Goal: Information Seeking & Learning: Learn about a topic

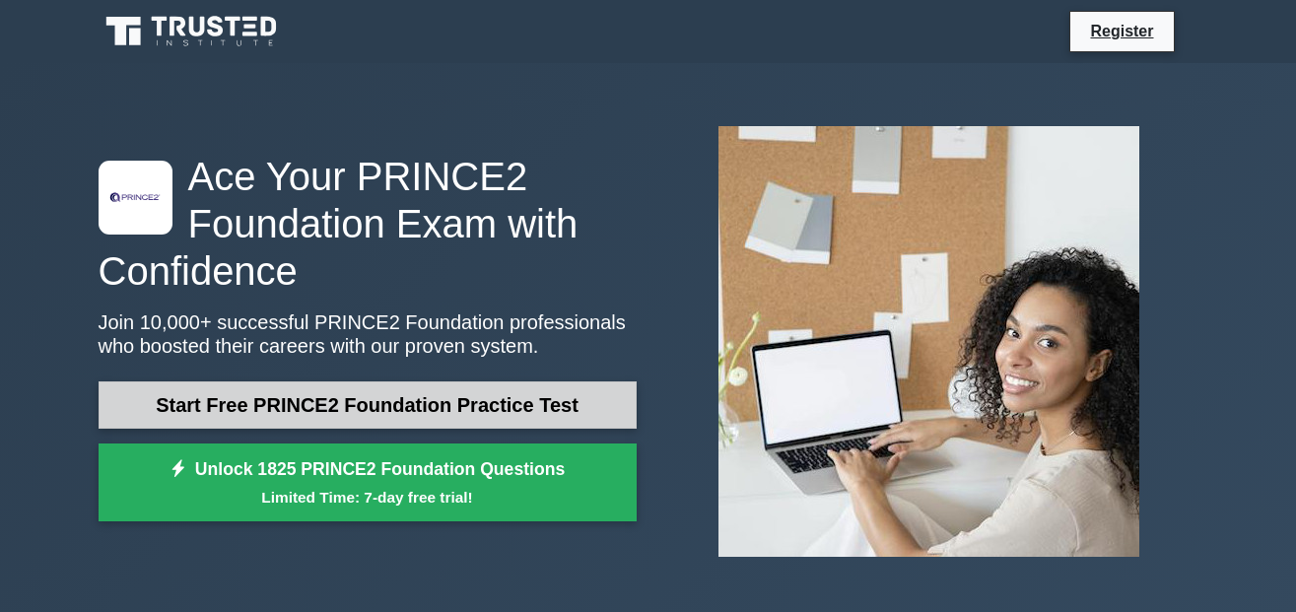
click at [310, 411] on link "Start Free PRINCE2 Foundation Practice Test" at bounding box center [368, 405] width 538 height 47
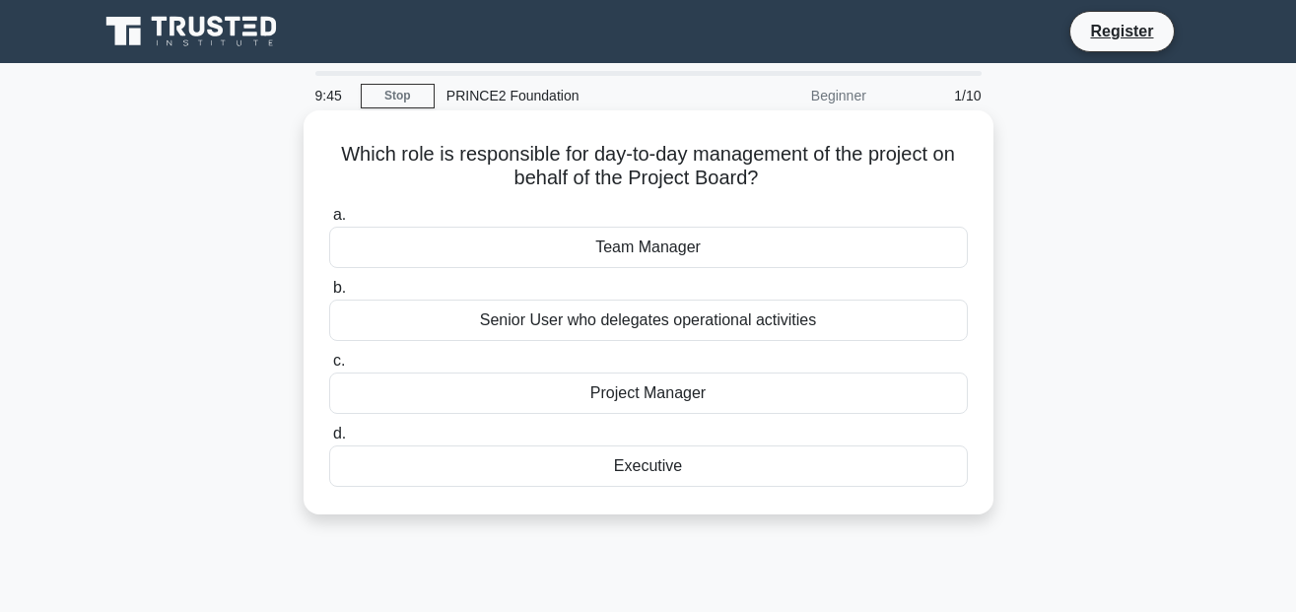
click at [619, 397] on div "Project Manager" at bounding box center [648, 393] width 639 height 41
click at [329, 368] on input "c. Project Manager" at bounding box center [329, 361] width 0 height 13
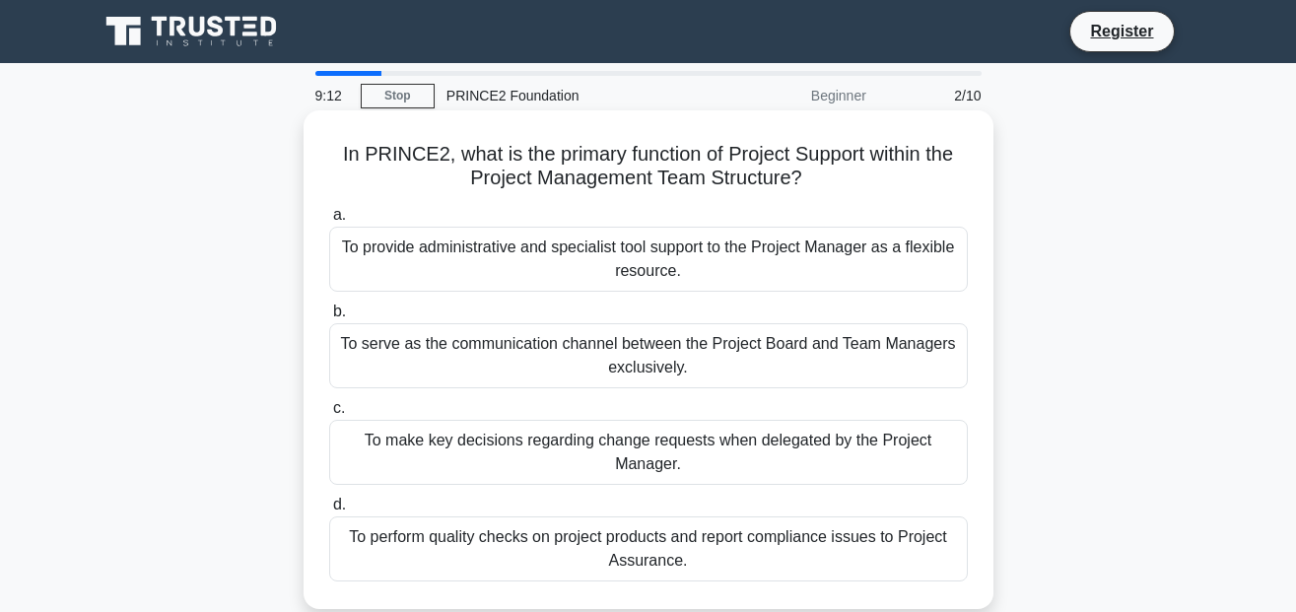
click at [546, 267] on div "To provide administrative and specialist tool support to the Project Manager as…" at bounding box center [648, 259] width 639 height 65
click at [329, 222] on input "a. To provide administrative and specialist tool support to the Project Manager…" at bounding box center [329, 215] width 0 height 13
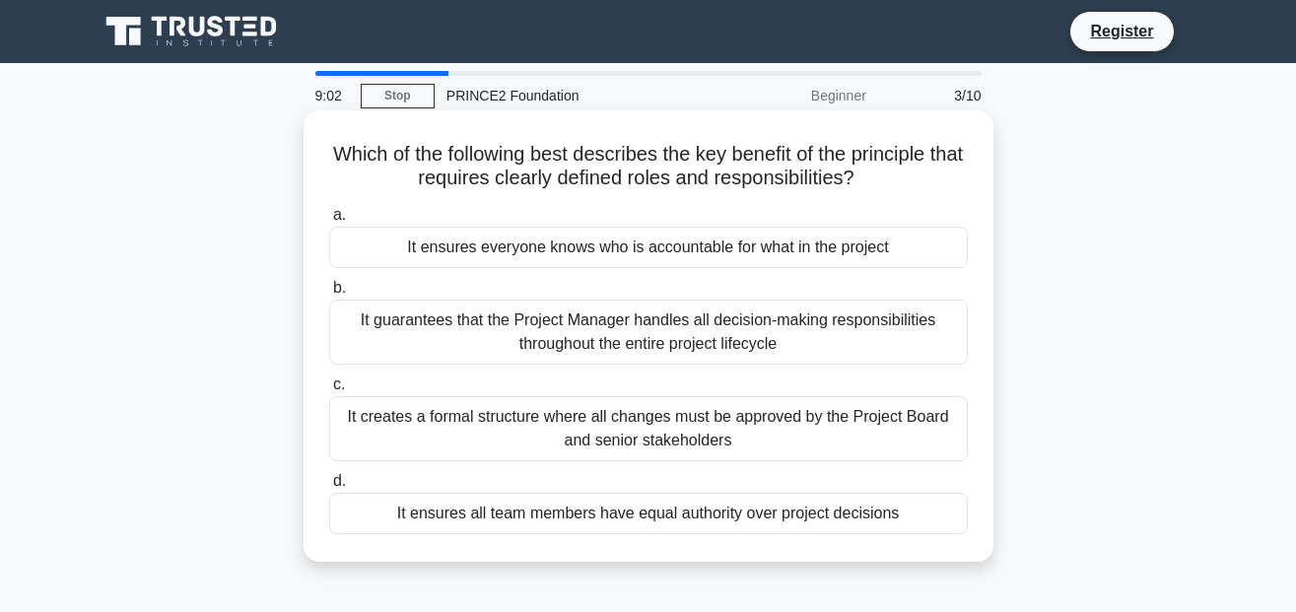
click at [558, 257] on div "It ensures everyone knows who is accountable for what in the project" at bounding box center [648, 247] width 639 height 41
click at [329, 222] on input "a. It ensures everyone knows who is accountable for what in the project" at bounding box center [329, 215] width 0 height 13
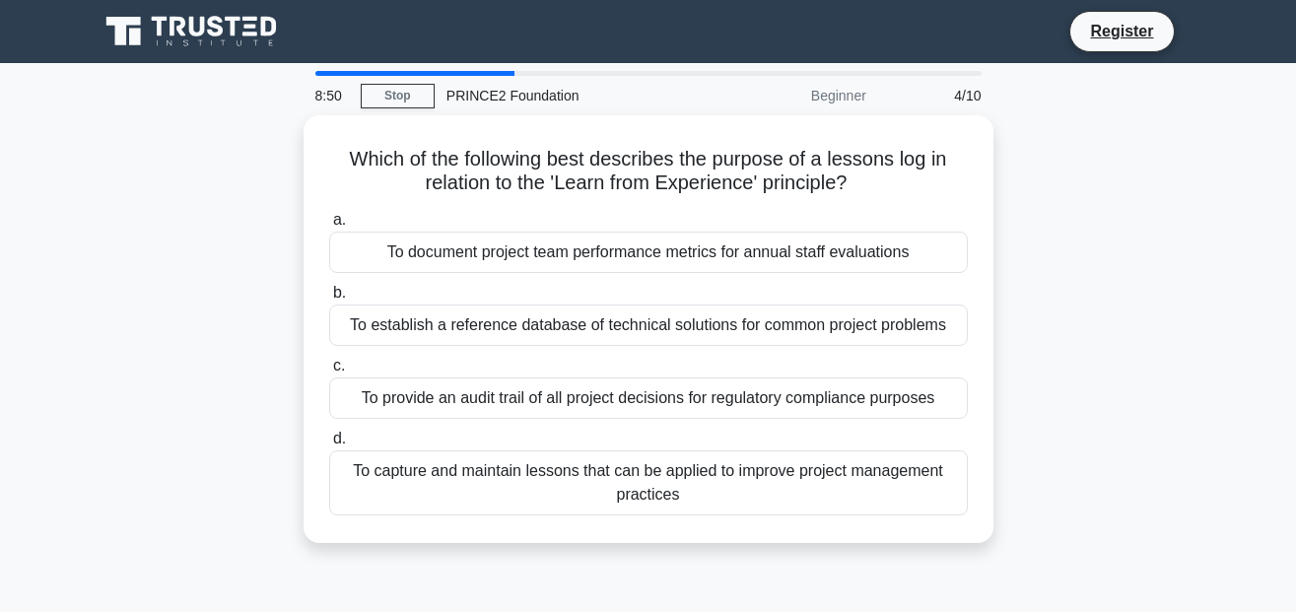
click at [558, 257] on div "To document project team performance metrics for annual staff evaluations" at bounding box center [648, 252] width 639 height 41
click at [329, 227] on input "a. To document project team performance metrics for annual staff evaluations" at bounding box center [329, 220] width 0 height 13
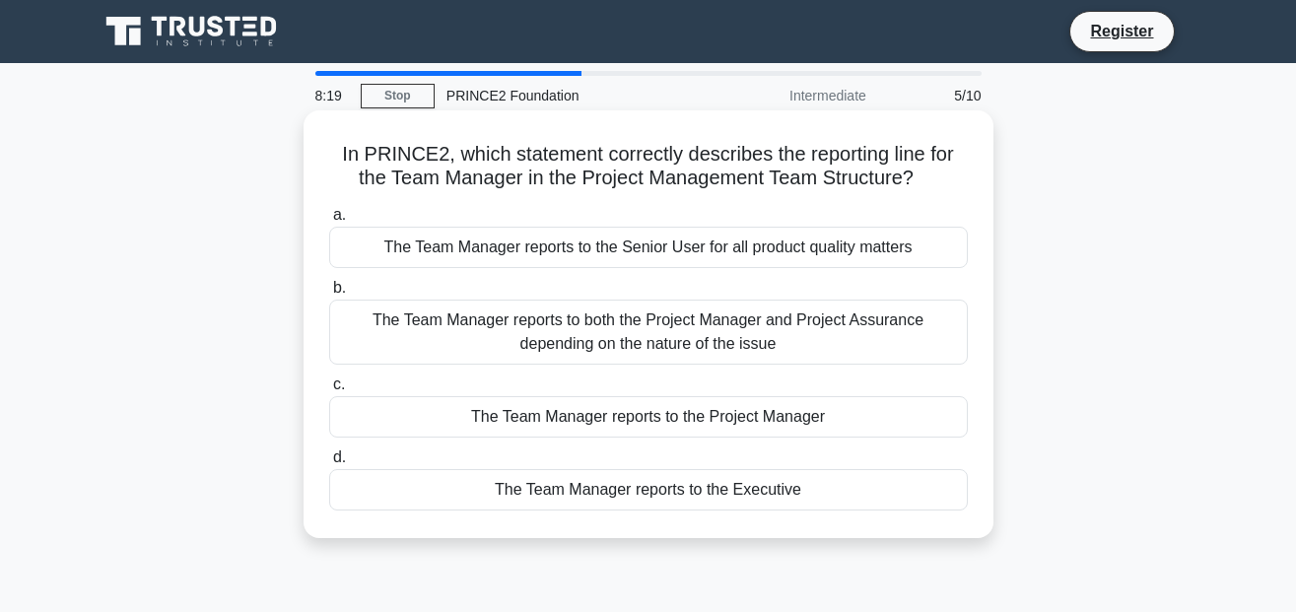
click at [541, 333] on div "The Team Manager reports to both the Project Manager and Project Assurance depe…" at bounding box center [648, 332] width 639 height 65
click at [329, 295] on input "b. The Team Manager reports to both the Project Manager and Project Assurance d…" at bounding box center [329, 288] width 0 height 13
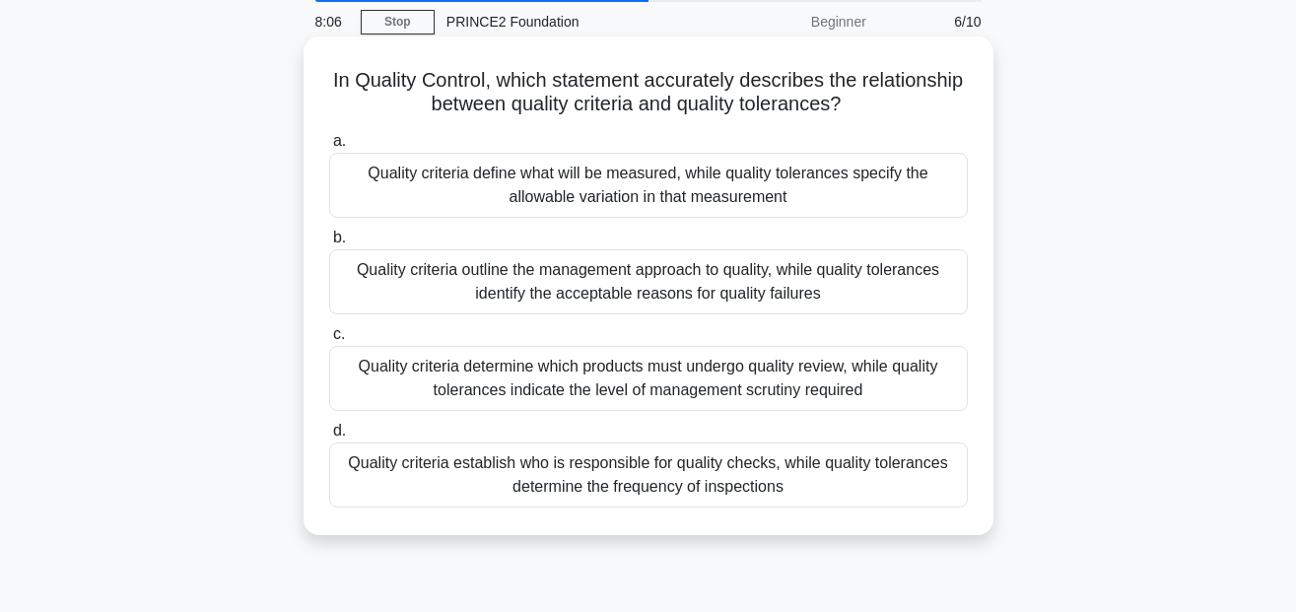
scroll to position [82, 0]
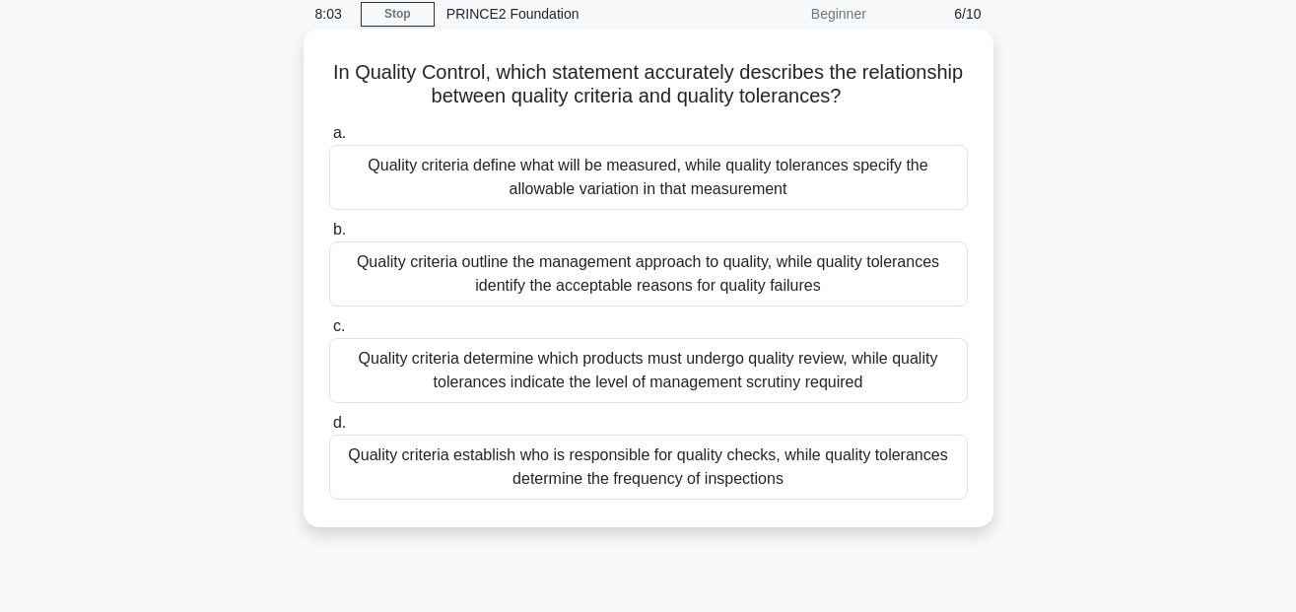
click at [551, 364] on div "Quality criteria determine which products must undergo quality review, while qu…" at bounding box center [648, 370] width 639 height 65
click at [329, 333] on input "c. Quality criteria determine which products must undergo quality review, while…" at bounding box center [329, 326] width 0 height 13
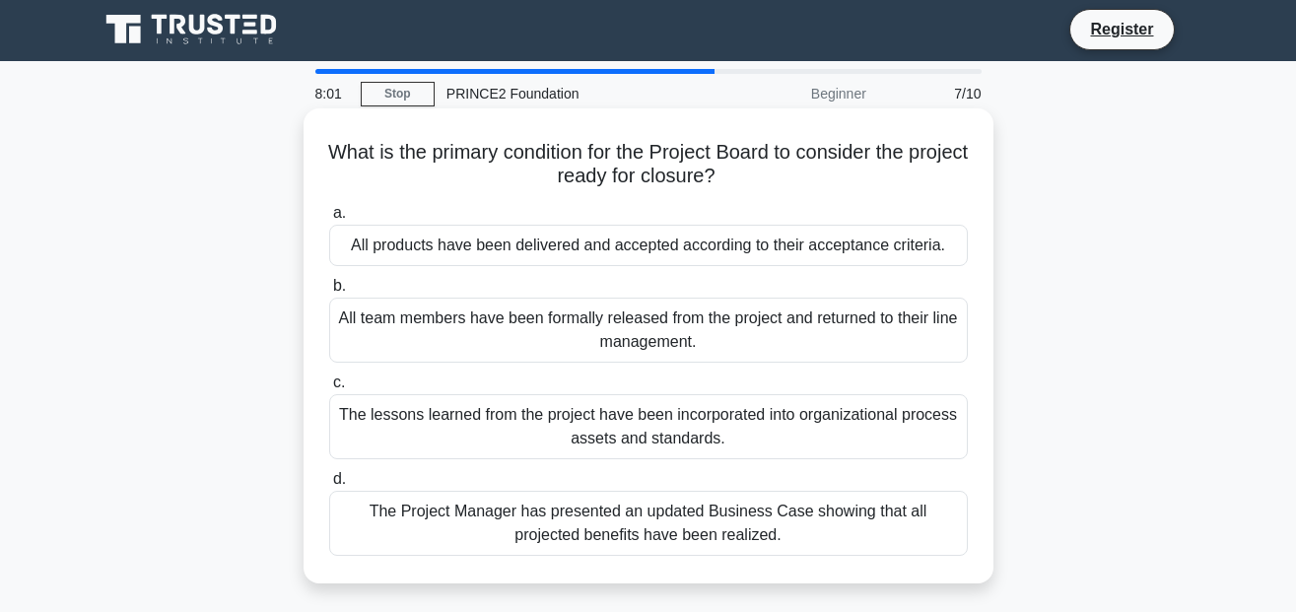
scroll to position [0, 0]
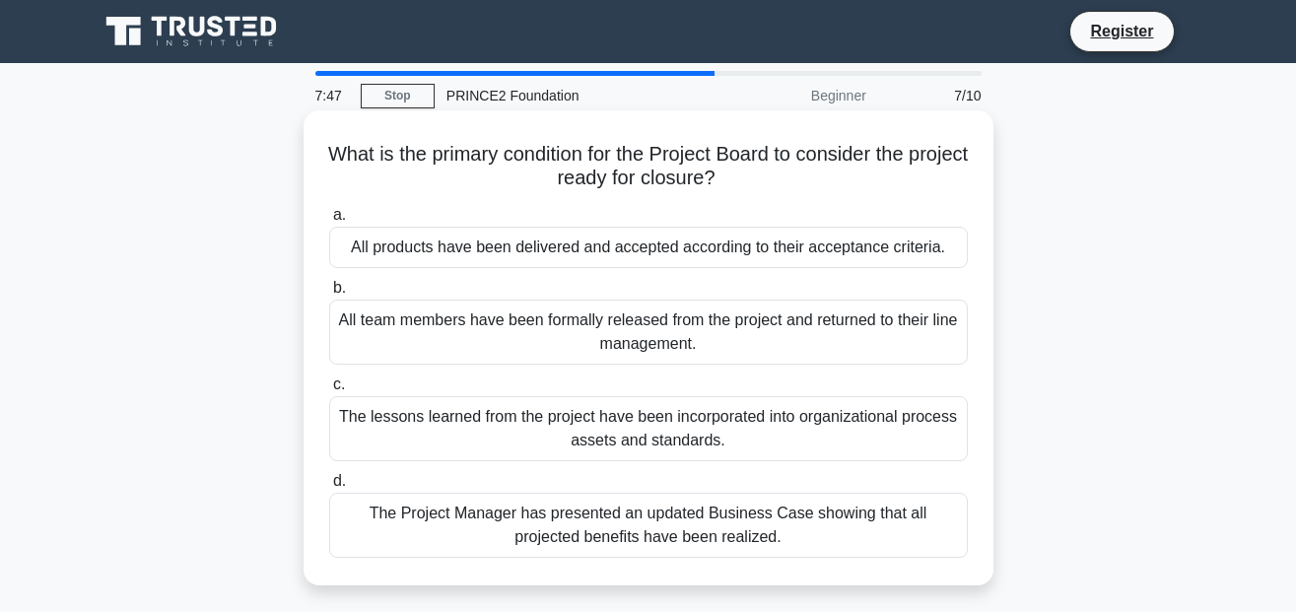
click at [491, 435] on div "The lessons learned from the project have been incorporated into organizational…" at bounding box center [648, 428] width 639 height 65
click at [329, 391] on input "c. The lessons learned from the project have been incorporated into organizatio…" at bounding box center [329, 385] width 0 height 13
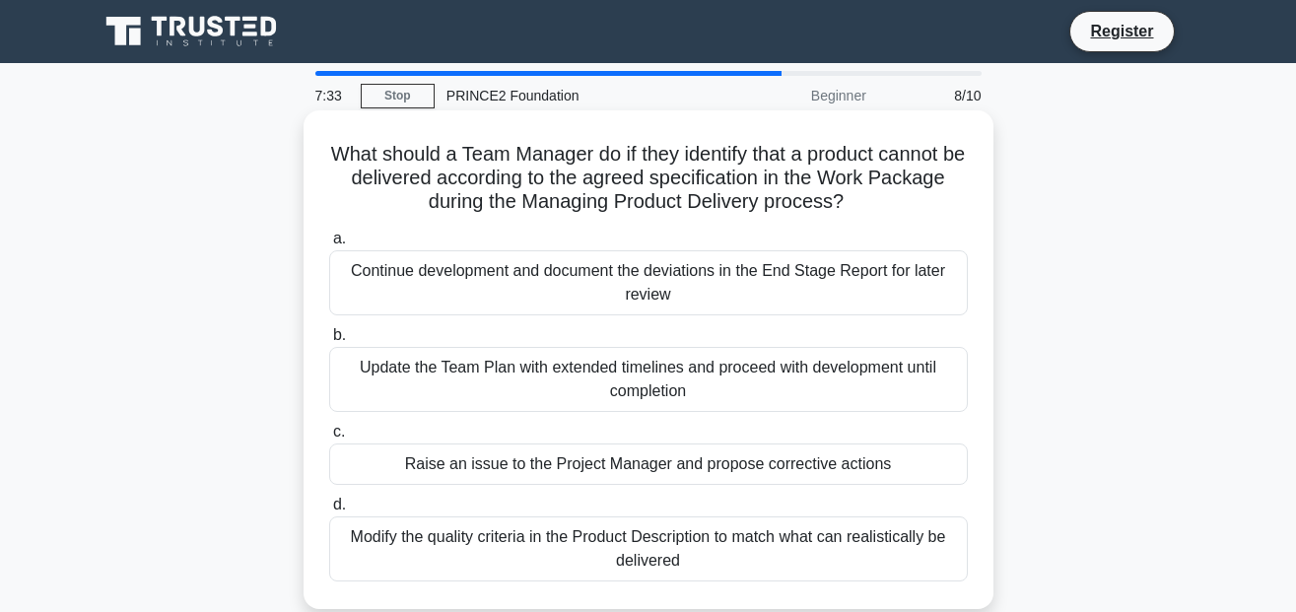
click at [480, 382] on div "Update the Team Plan with extended timelines and proceed with development until…" at bounding box center [648, 379] width 639 height 65
click at [329, 342] on input "b. Update the Team Plan with extended timelines and proceed with development un…" at bounding box center [329, 335] width 0 height 13
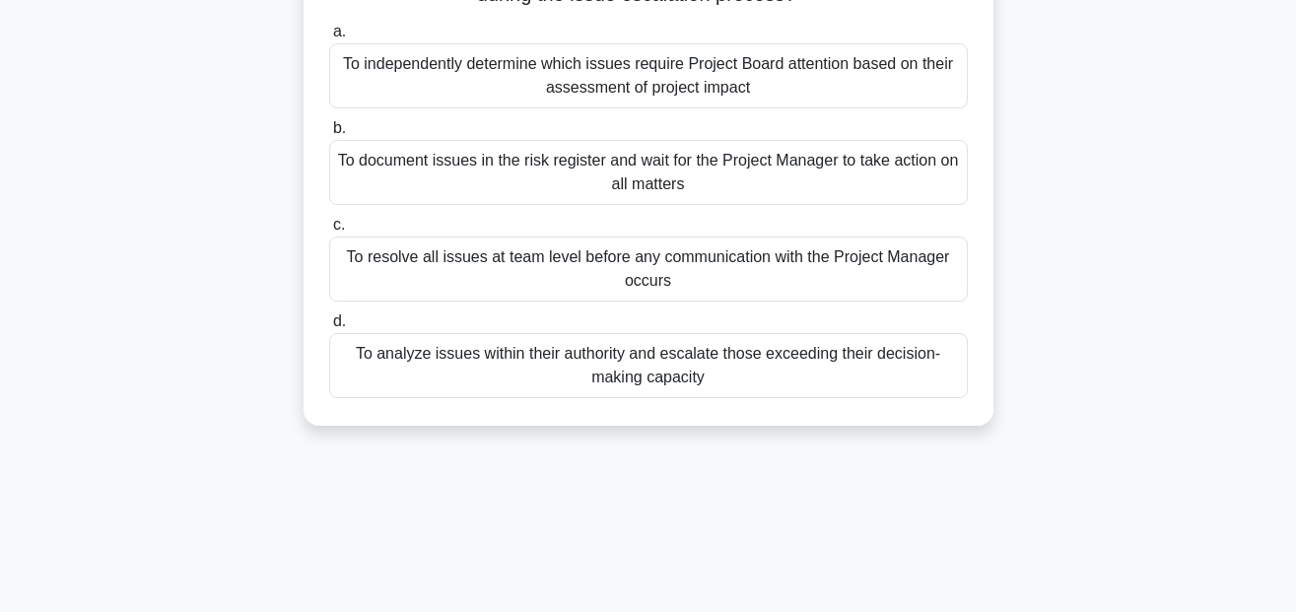
scroll to position [189, 0]
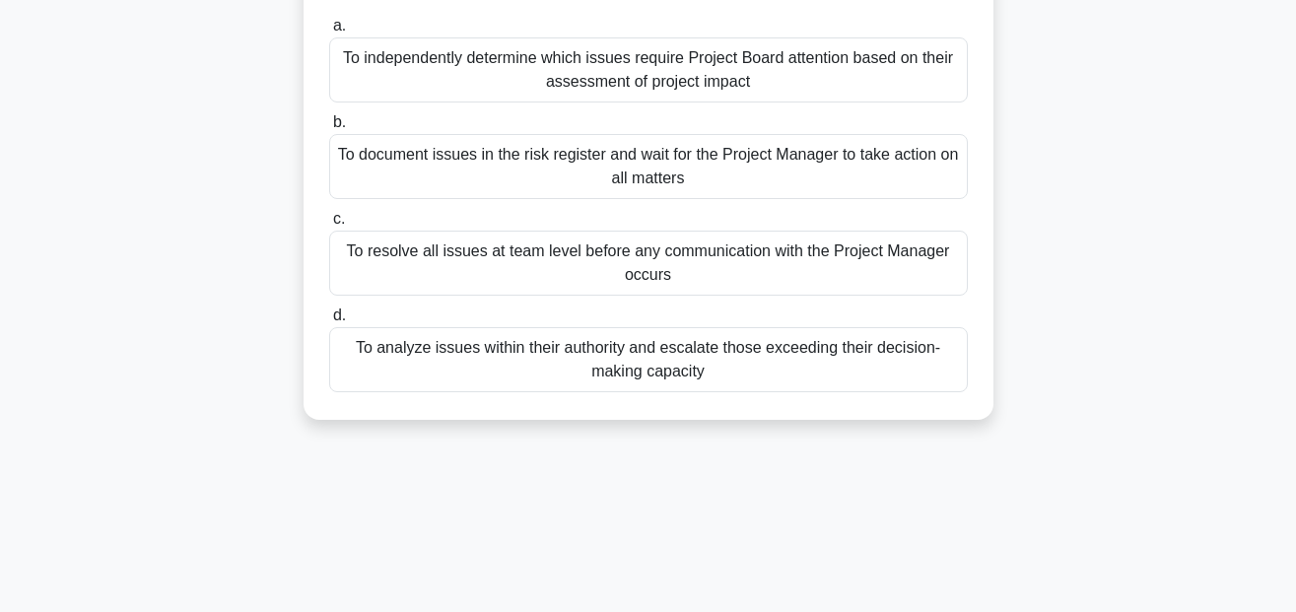
click at [550, 385] on div "To analyze issues within their authority and escalate those exceeding their dec…" at bounding box center [648, 359] width 639 height 65
click at [329, 322] on input "d. To analyze issues within their authority and escalate those exceeding their …" at bounding box center [329, 316] width 0 height 13
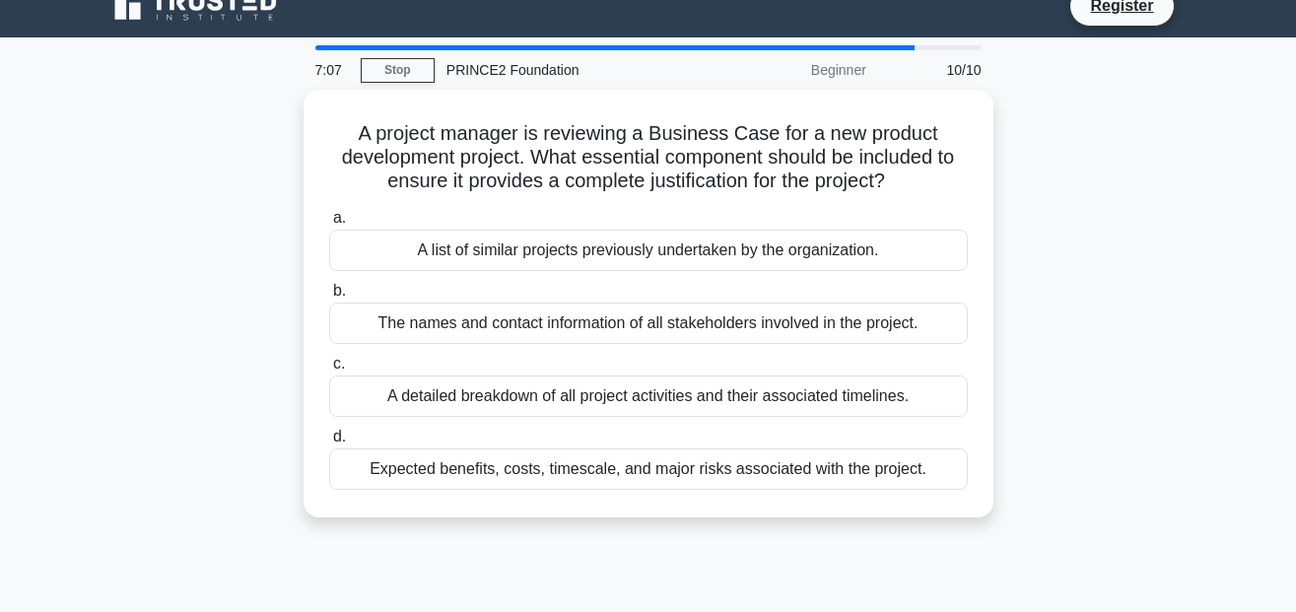
scroll to position [0, 0]
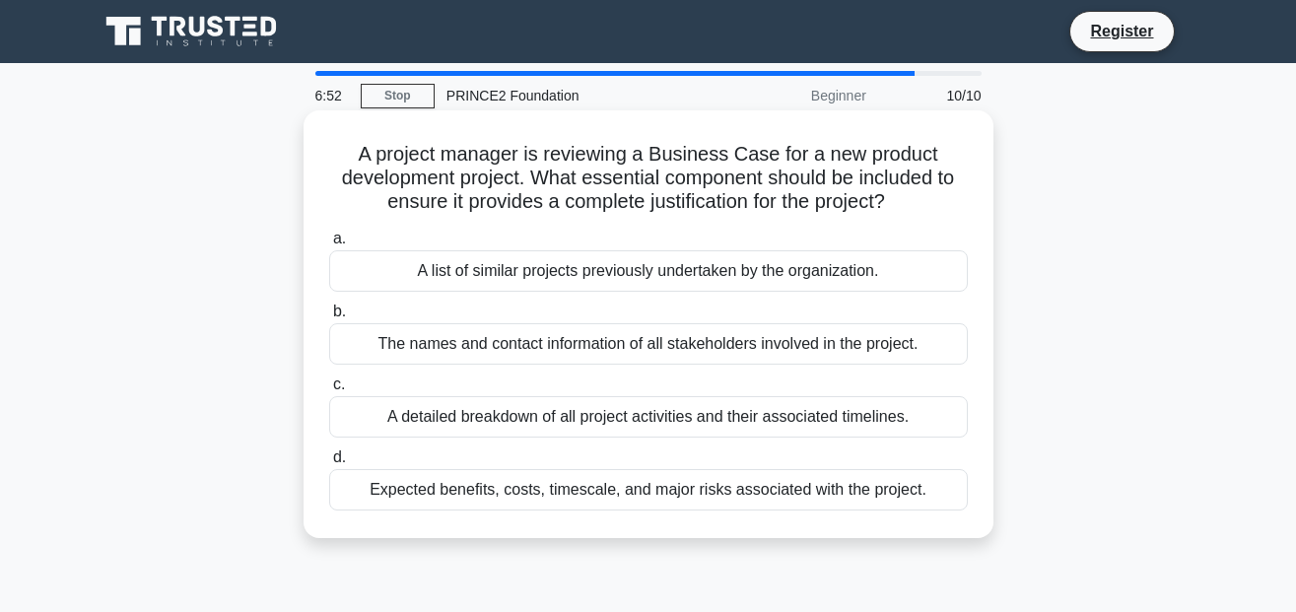
click at [485, 420] on div "A detailed breakdown of all project activities and their associated timelines." at bounding box center [648, 416] width 639 height 41
click at [329, 391] on input "c. A detailed breakdown of all project activities and their associated timeline…" at bounding box center [329, 385] width 0 height 13
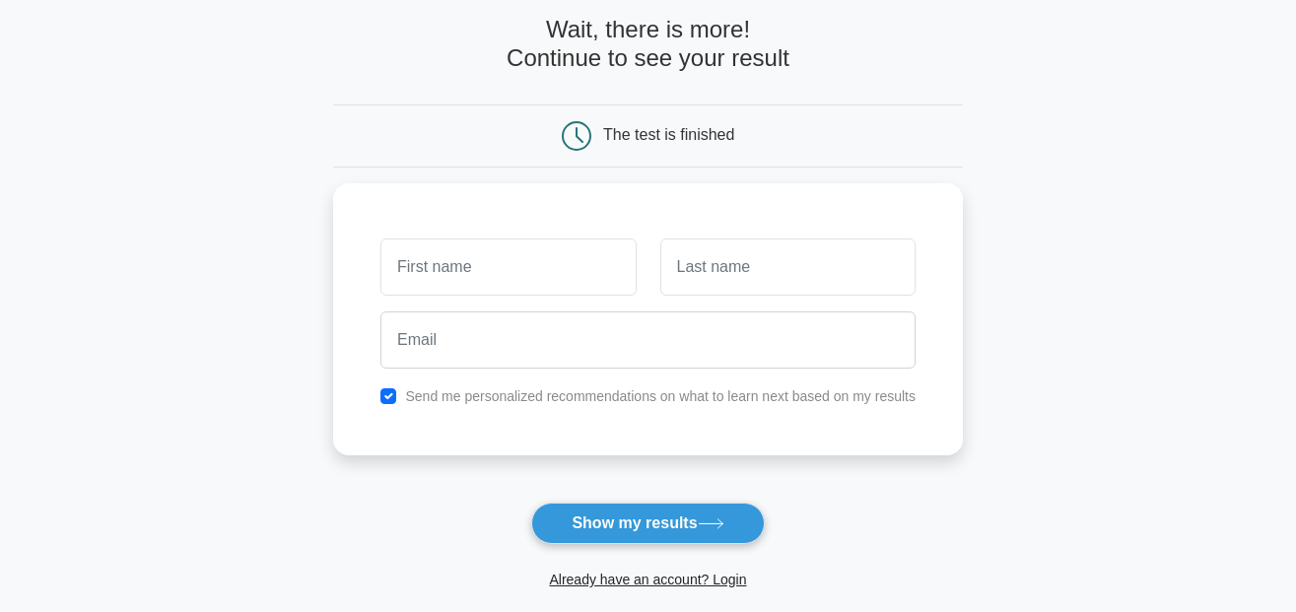
scroll to position [94, 0]
click at [589, 525] on button "Show my results" at bounding box center [647, 524] width 233 height 41
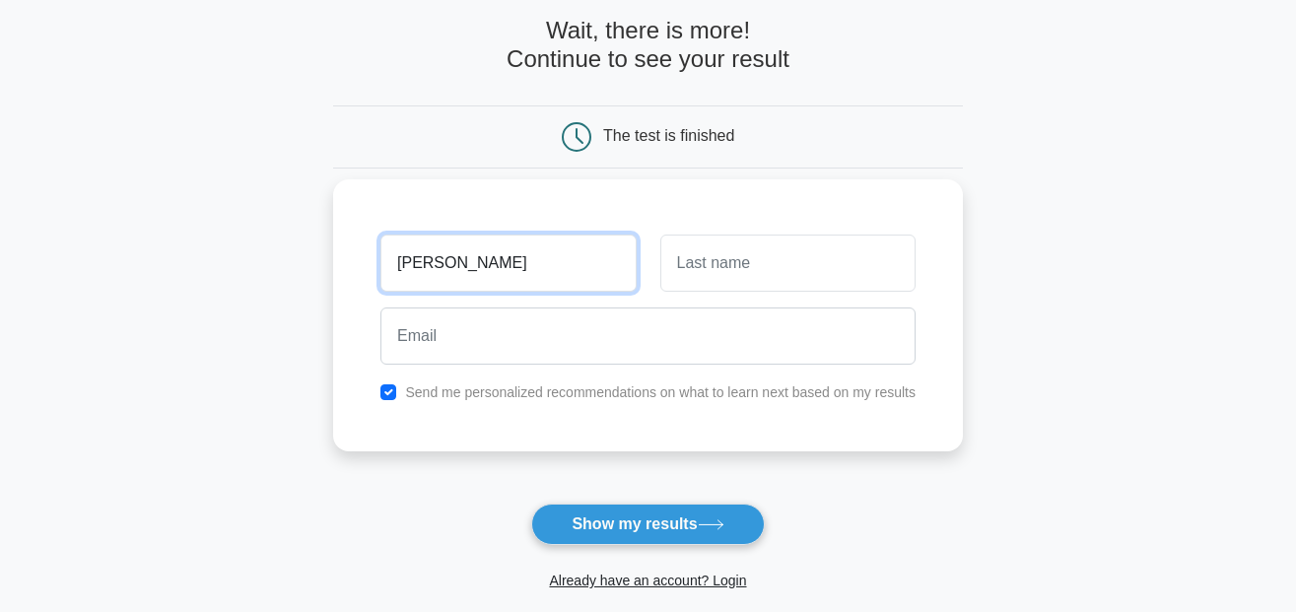
type input "tyron"
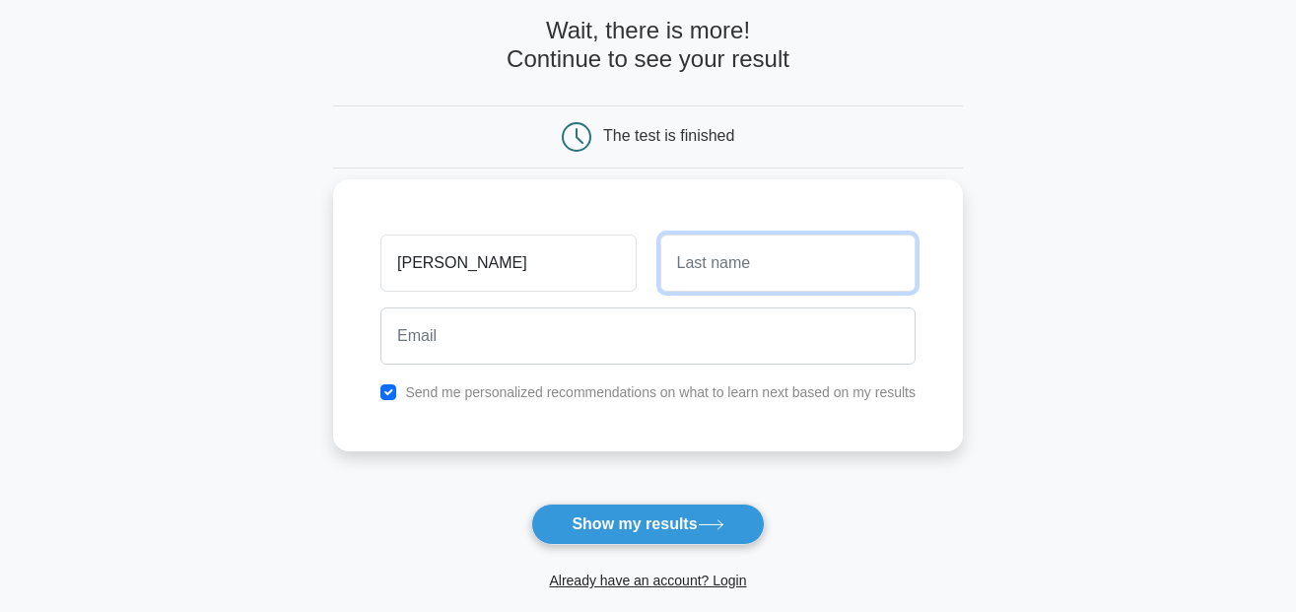
click at [704, 251] on input "text" at bounding box center [787, 263] width 255 height 57
type input "Madela"
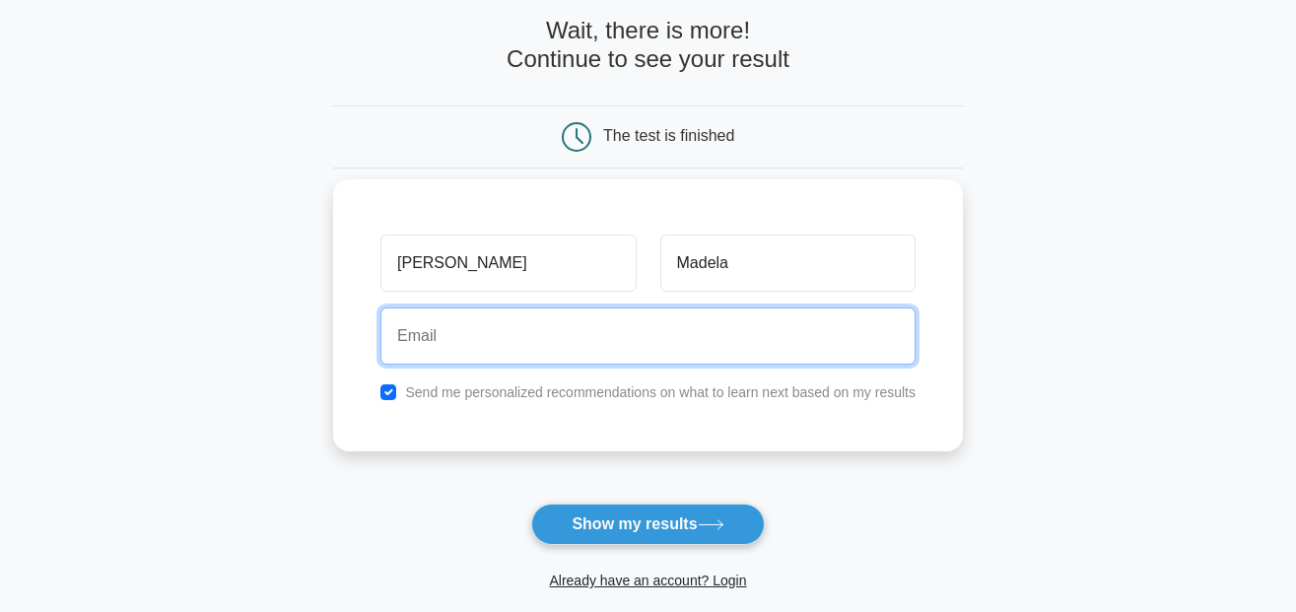
click at [792, 344] on input "email" at bounding box center [648, 336] width 535 height 57
type input "t"
type input "tyronekatlego@gmail.com"
click at [531, 504] on button "Show my results" at bounding box center [647, 524] width 233 height 41
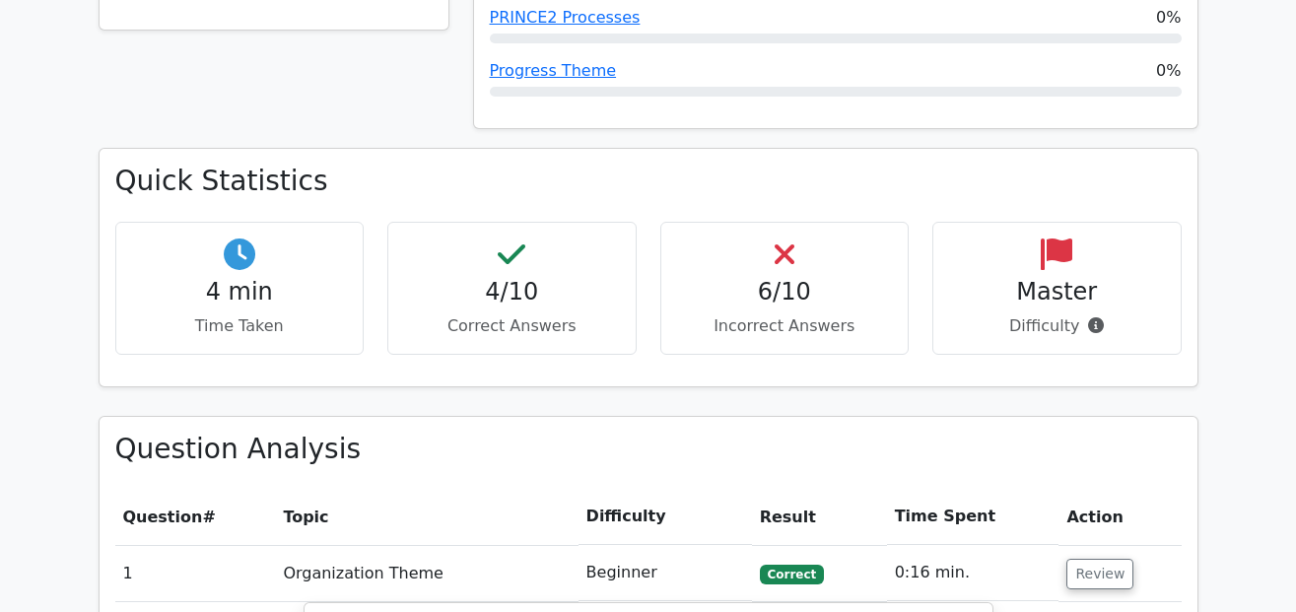
scroll to position [1047, 0]
click at [564, 223] on div "4/10 Correct Answers" at bounding box center [511, 289] width 249 height 133
click at [658, 227] on div "6/10 Incorrect Answers" at bounding box center [785, 289] width 273 height 133
click at [700, 227] on div "6/10 Incorrect Answers" at bounding box center [784, 289] width 249 height 133
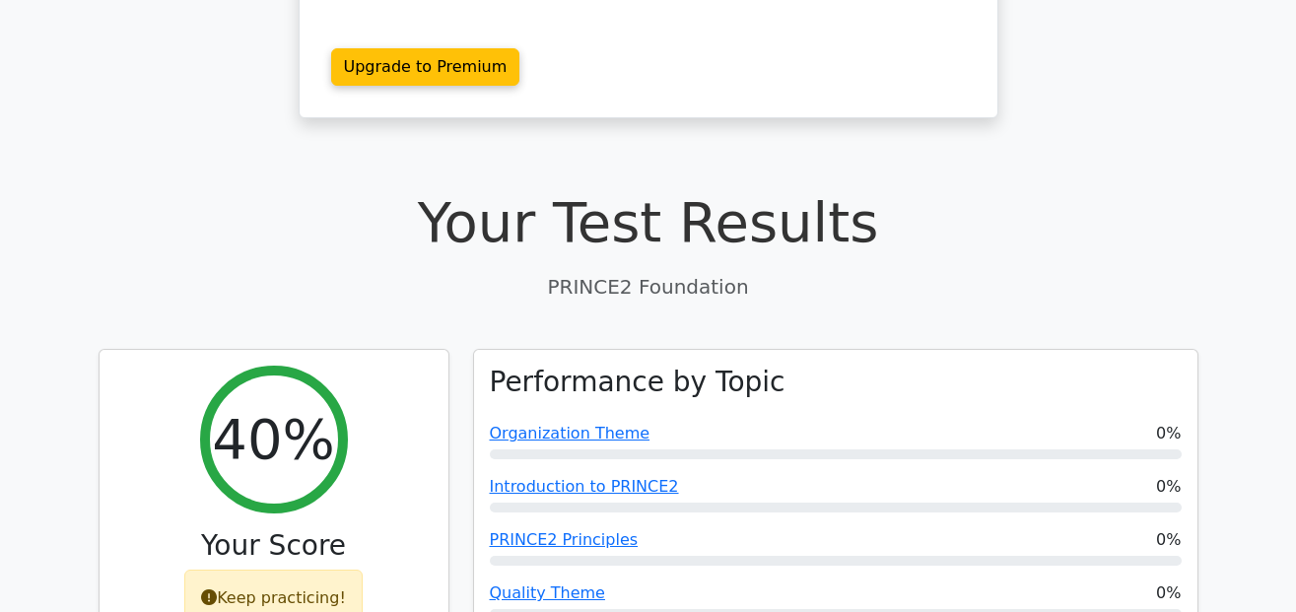
scroll to position [418, 0]
